Goal: Information Seeking & Learning: Learn about a topic

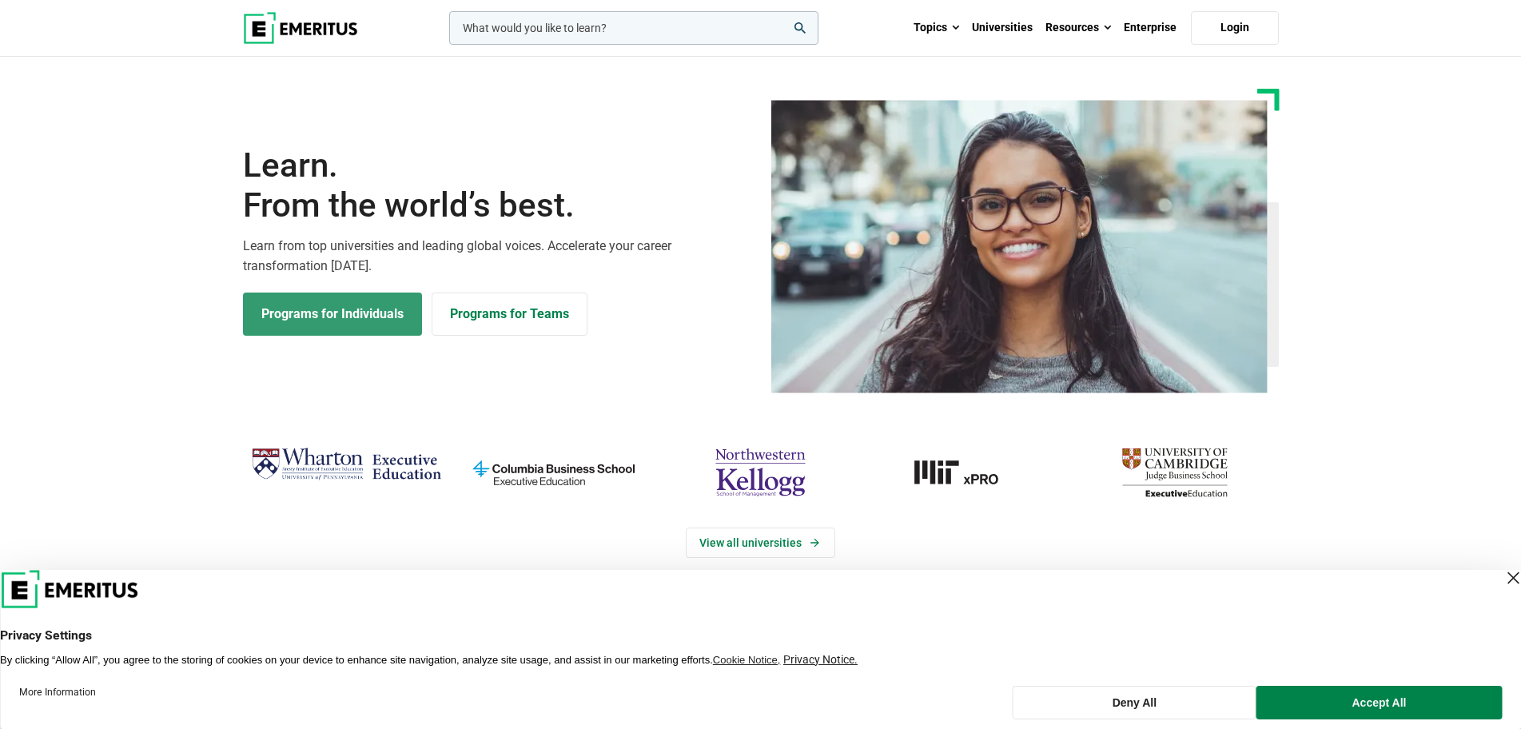
click at [336, 320] on link "Programs for Individuals" at bounding box center [332, 313] width 179 height 43
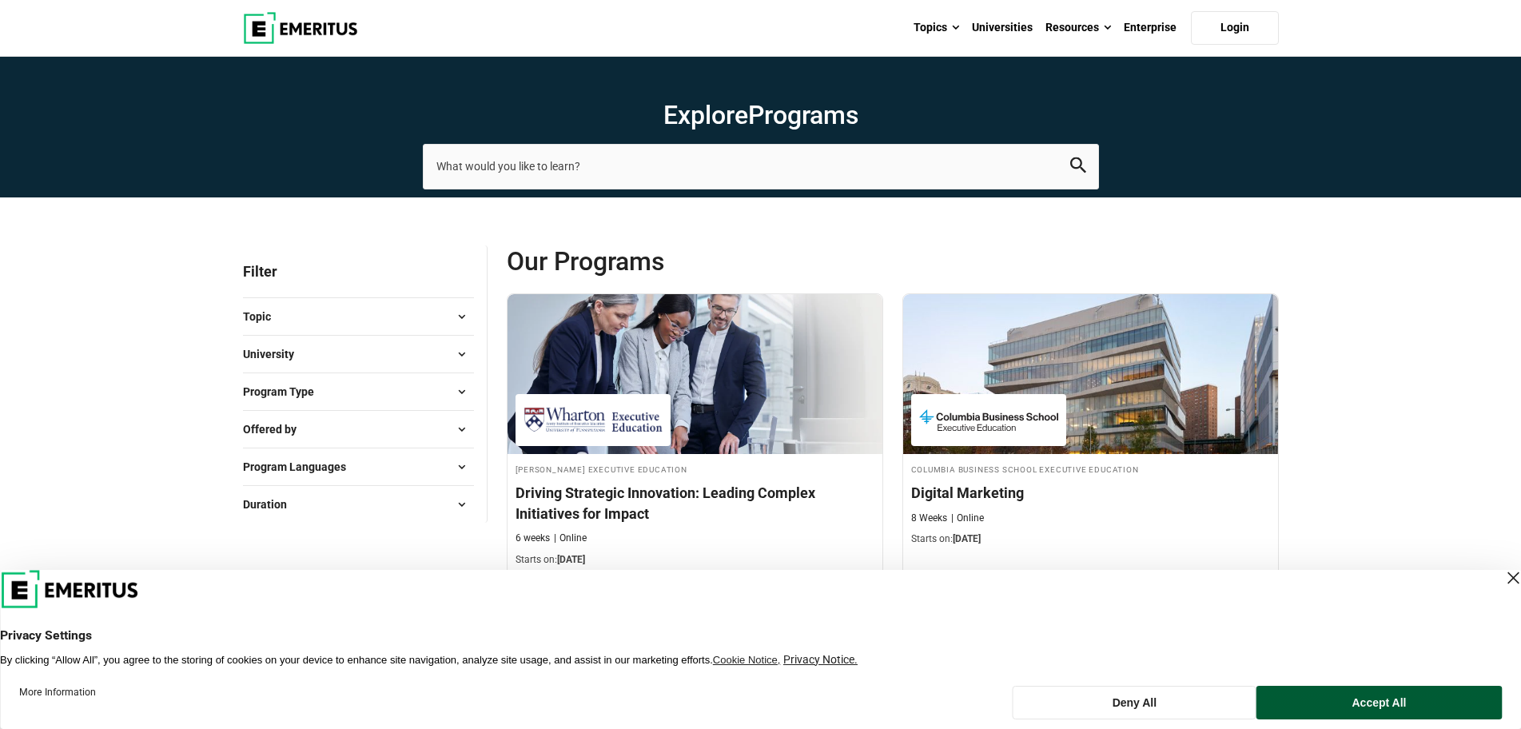
click at [1409, 698] on button "Accept All" at bounding box center [1378, 703] width 245 height 34
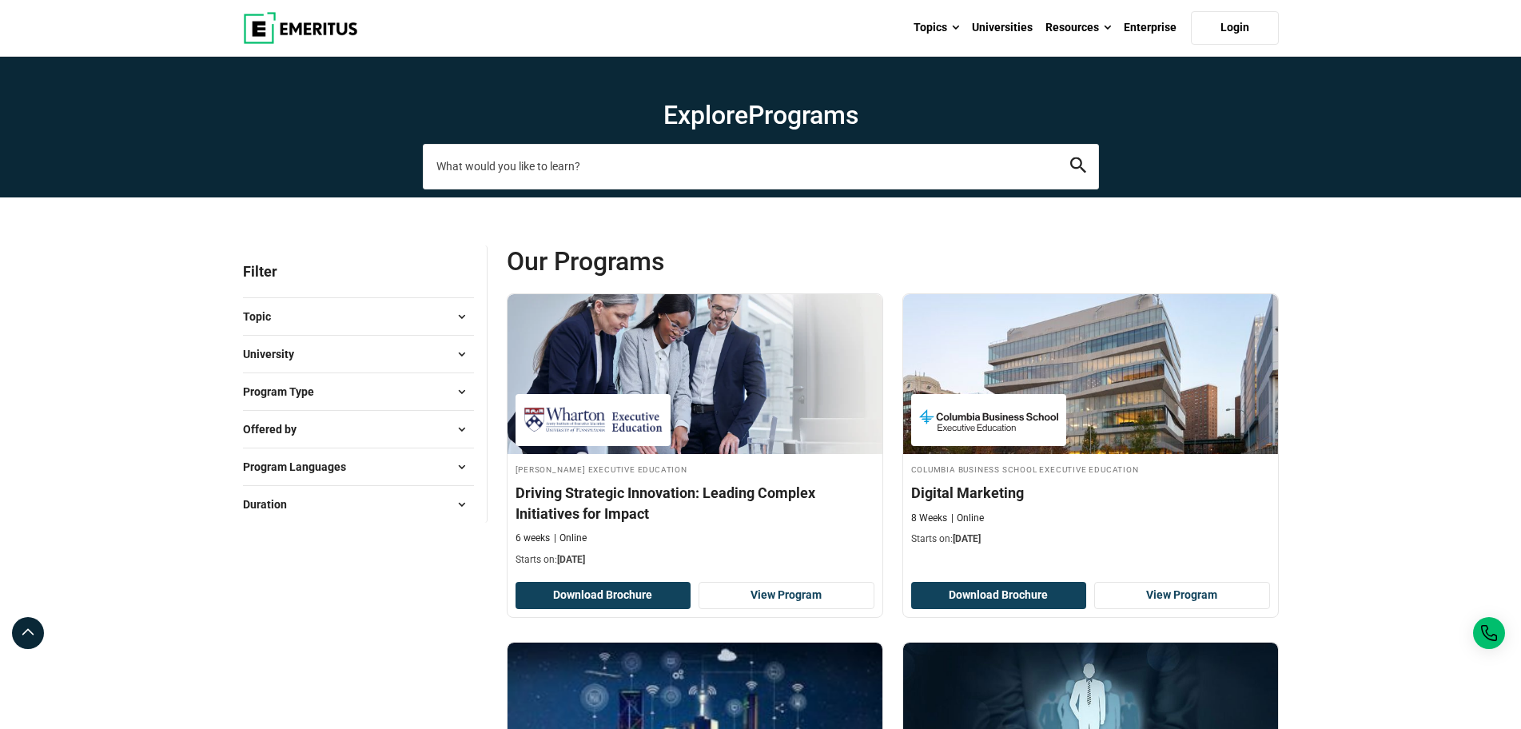
click at [513, 144] on input "search-page" at bounding box center [761, 166] width 676 height 45
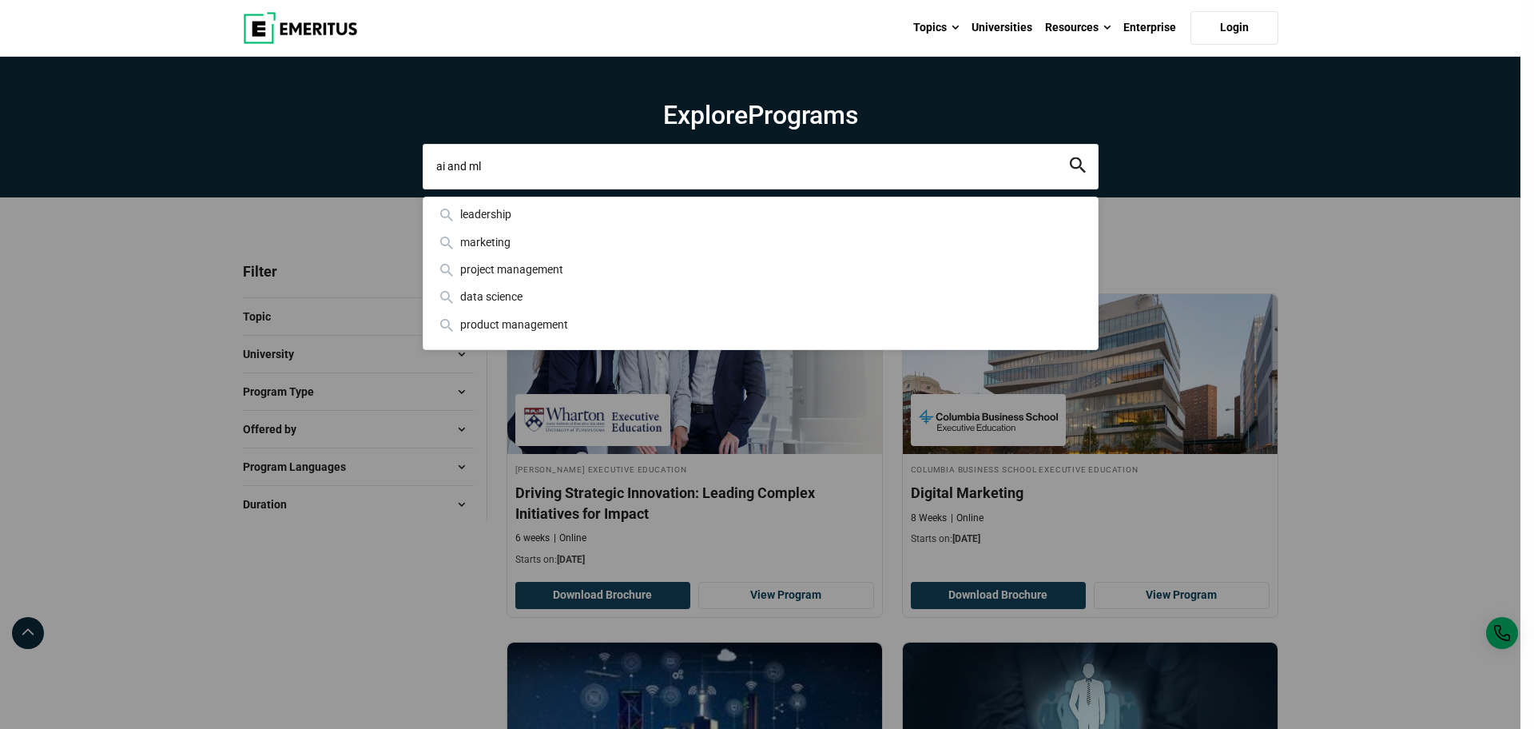
type input "ai and ml"
click at [1079, 157] on icon "search" at bounding box center [1078, 165] width 16 height 16
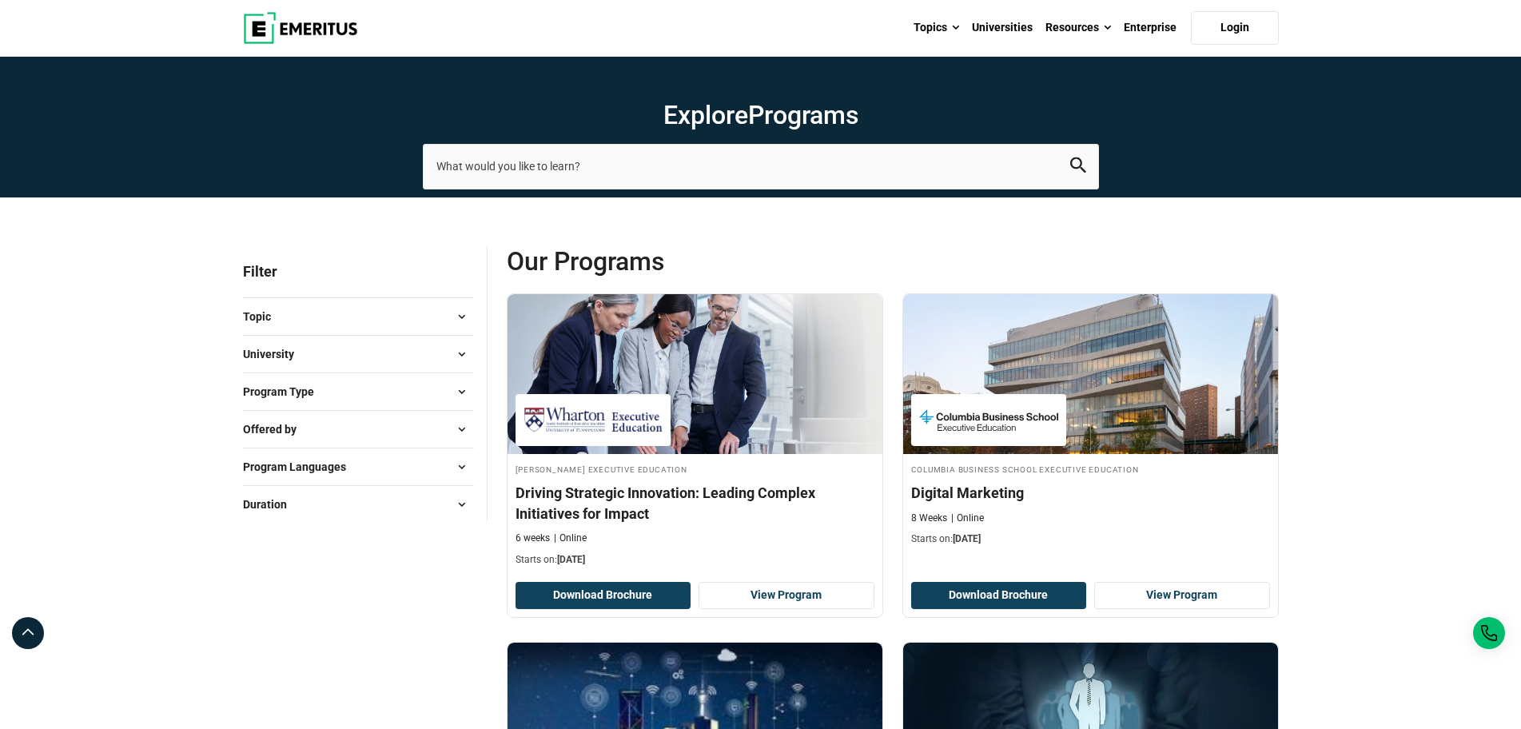
click at [455, 308] on span at bounding box center [462, 316] width 24 height 24
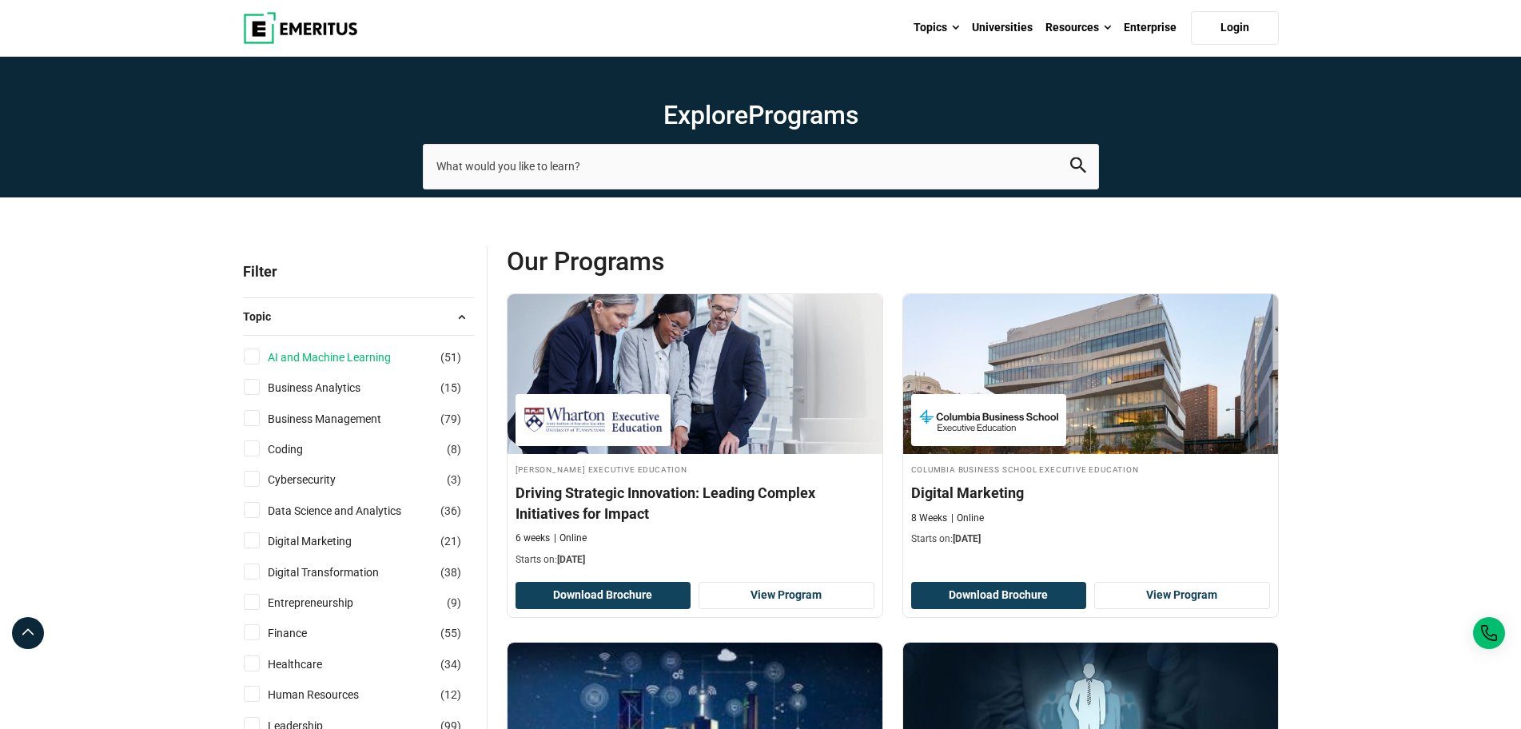
click at [361, 356] on link "AI and Machine Learning" at bounding box center [345, 357] width 155 height 18
checkbox input "true"
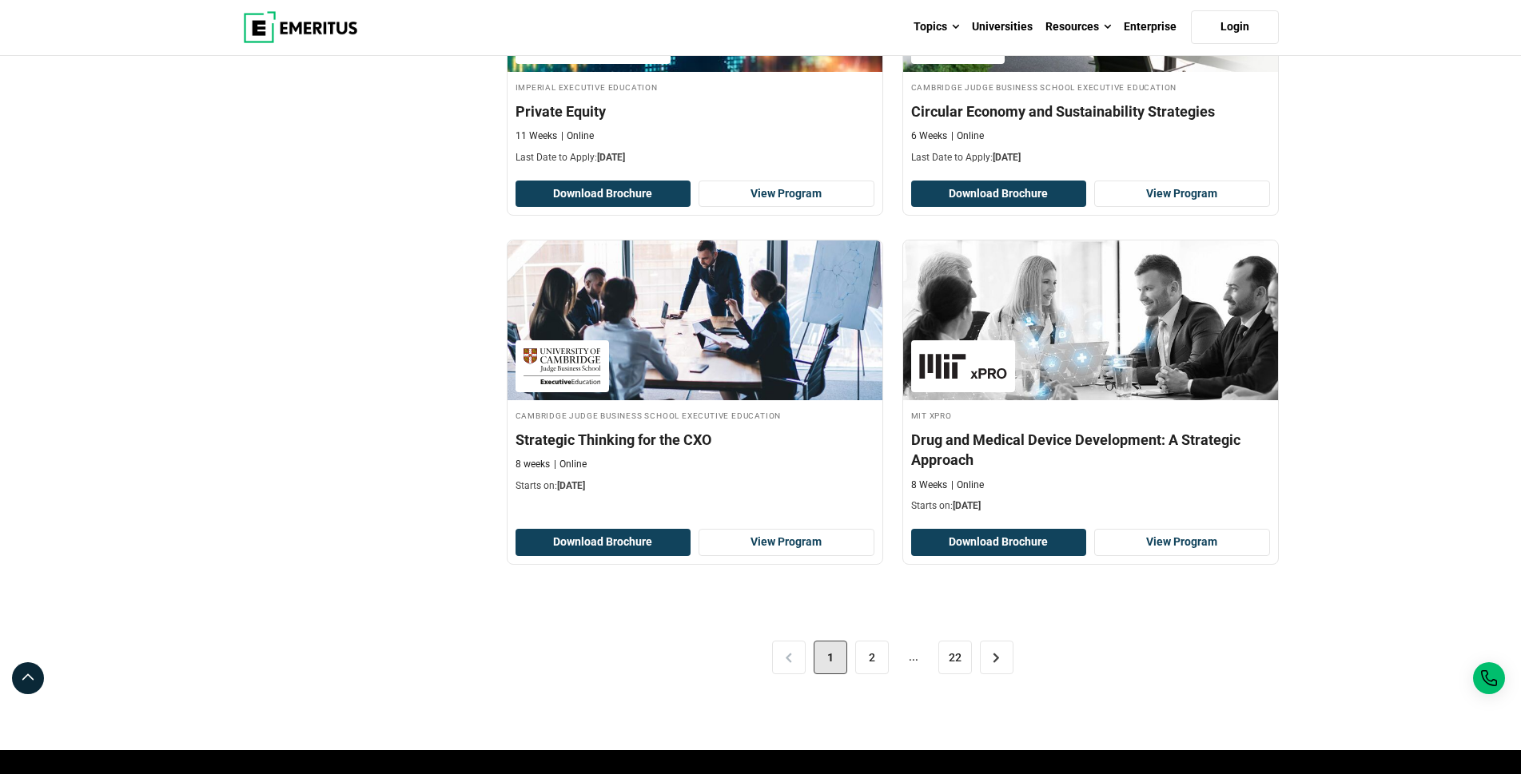
scroll to position [3116, 0]
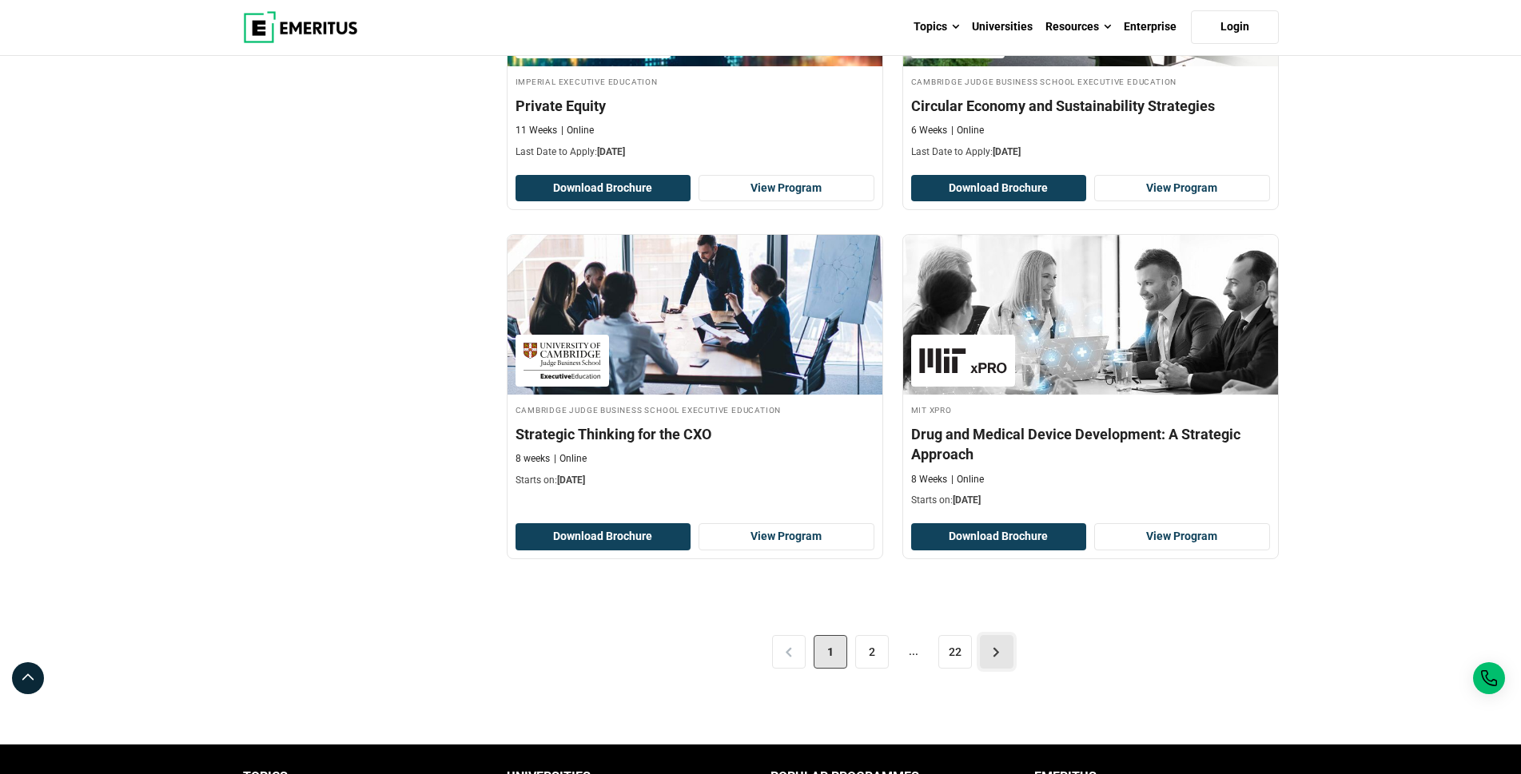
click at [995, 635] on link ">" at bounding box center [997, 652] width 34 height 34
